Goal: Task Accomplishment & Management: Complete application form

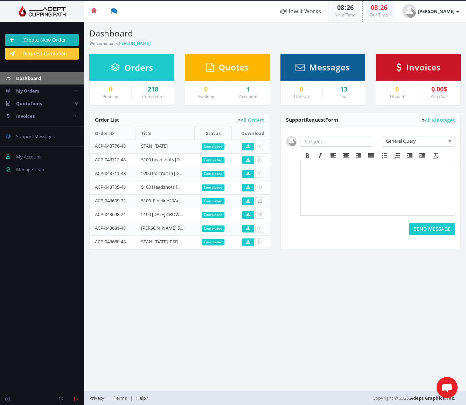
click at [51, 37] on link "Create New Order" at bounding box center [42, 40] width 74 height 12
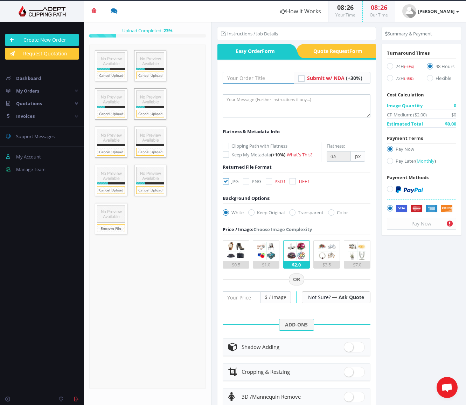
click at [268, 77] on input "text" at bounding box center [258, 78] width 71 height 12
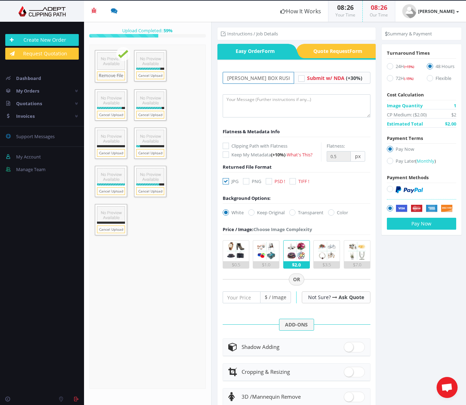
type input "[PERSON_NAME] BOX RUSH 5100"
click at [278, 106] on textarea at bounding box center [297, 105] width 148 height 23
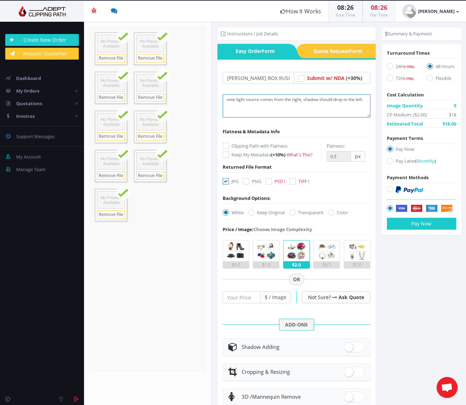
scroll to position [4, 0]
type textarea "note light source comes from the right, shadow should drop to the left. Thanks!"
click at [269, 181] on icon at bounding box center [269, 181] width 6 height 6
click at [269, 181] on input "PSD !" at bounding box center [270, 181] width 5 height 5
checkbox input "true"
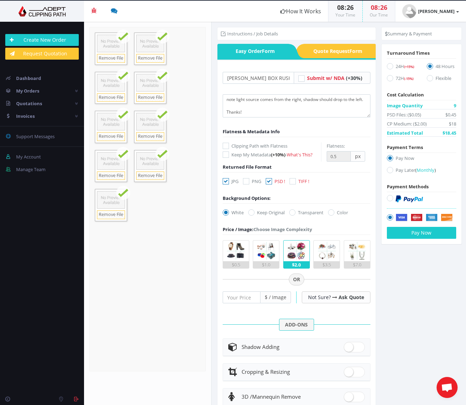
click at [227, 181] on icon at bounding box center [226, 181] width 6 height 6
click at [227, 181] on input "JPG" at bounding box center [227, 181] width 5 height 5
checkbox input "false"
click at [293, 211] on icon at bounding box center [292, 212] width 6 height 6
click at [293, 211] on input "Transparent" at bounding box center [293, 212] width 5 height 5
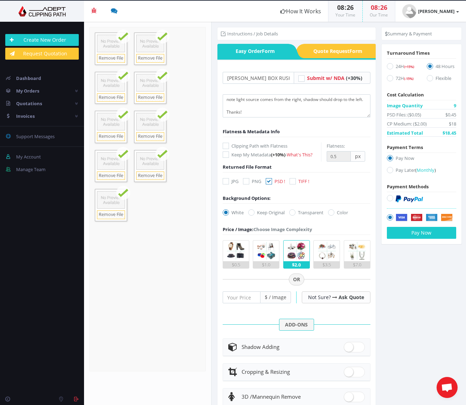
radio input "true"
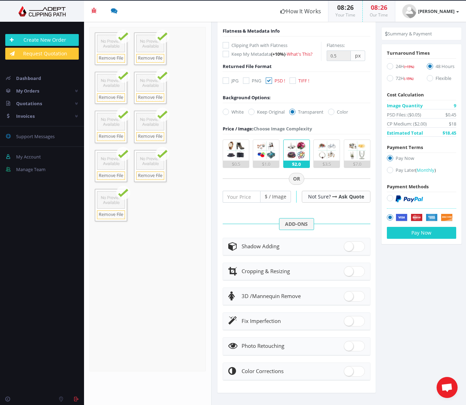
scroll to position [100, 0]
click at [355, 243] on span at bounding box center [354, 246] width 21 height 11
click at [349, 243] on input "checkbox" at bounding box center [346, 245] width 5 height 5
checkbox input "true"
radio input "true"
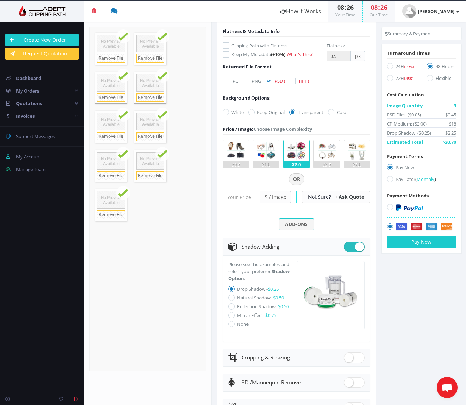
click at [231, 297] on icon at bounding box center [231, 297] width 6 height 6
click at [231, 297] on input "Natural Shadow - $0.50" at bounding box center [232, 297] width 5 height 5
radio input "true"
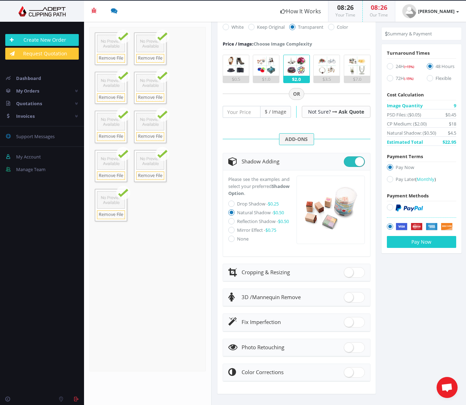
scroll to position [185, 0]
click at [353, 346] on span at bounding box center [354, 347] width 21 height 11
click at [349, 346] on input "checkbox" at bounding box center [346, 346] width 5 height 5
checkbox input "true"
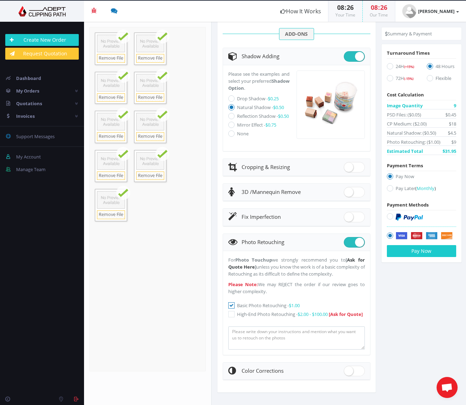
scroll to position [296, 0]
click at [407, 250] on button "Pay Now" at bounding box center [421, 251] width 69 height 12
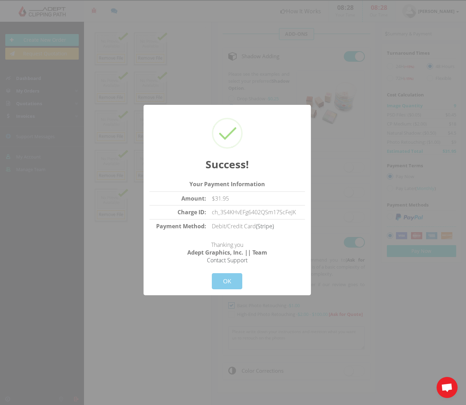
click at [227, 283] on button "OK" at bounding box center [227, 281] width 30 height 16
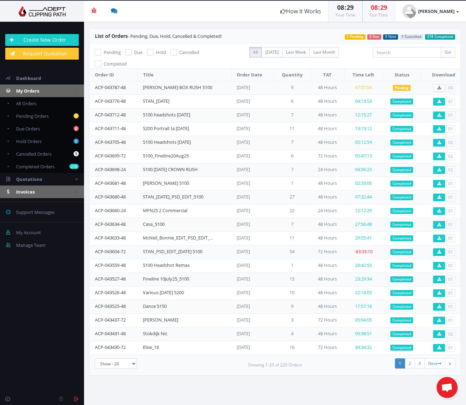
click at [26, 190] on span "Invoices" at bounding box center [25, 191] width 19 height 6
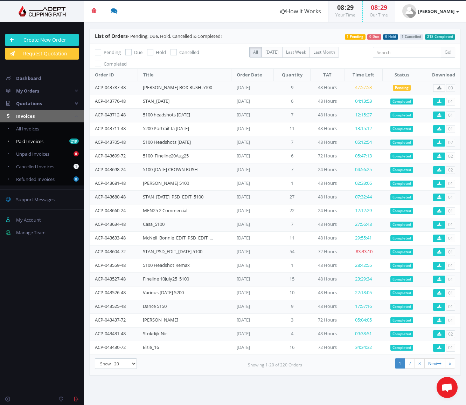
click at [35, 142] on span "Paid Invoices" at bounding box center [29, 141] width 27 height 6
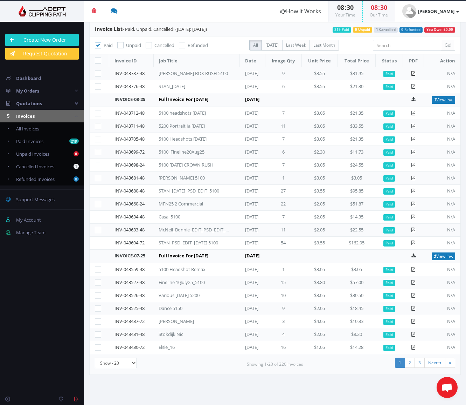
click at [414, 73] on icon at bounding box center [413, 73] width 5 height 5
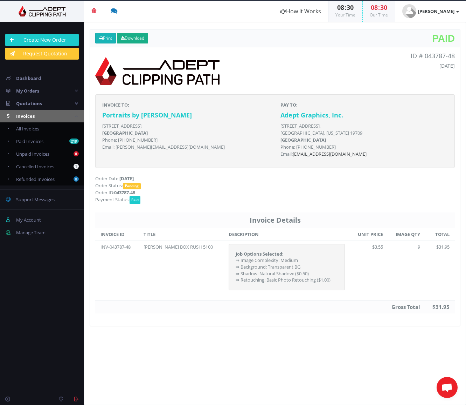
click at [106, 39] on link "Print" at bounding box center [105, 38] width 21 height 11
